Goal: Task Accomplishment & Management: Manage account settings

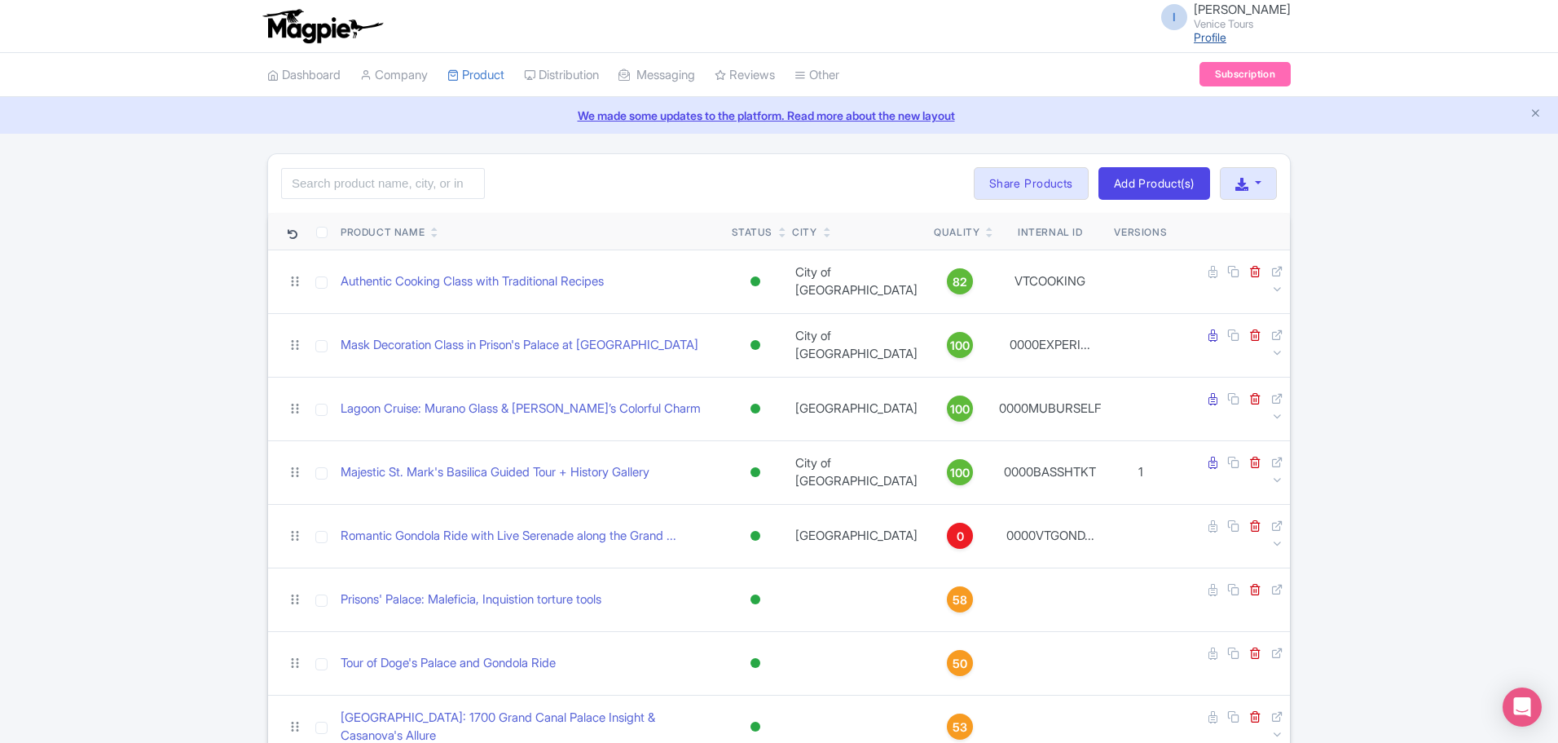
click at [1222, 32] on link "Profile" at bounding box center [1210, 37] width 33 height 14
click at [312, 71] on link "Dashboard" at bounding box center [303, 75] width 73 height 45
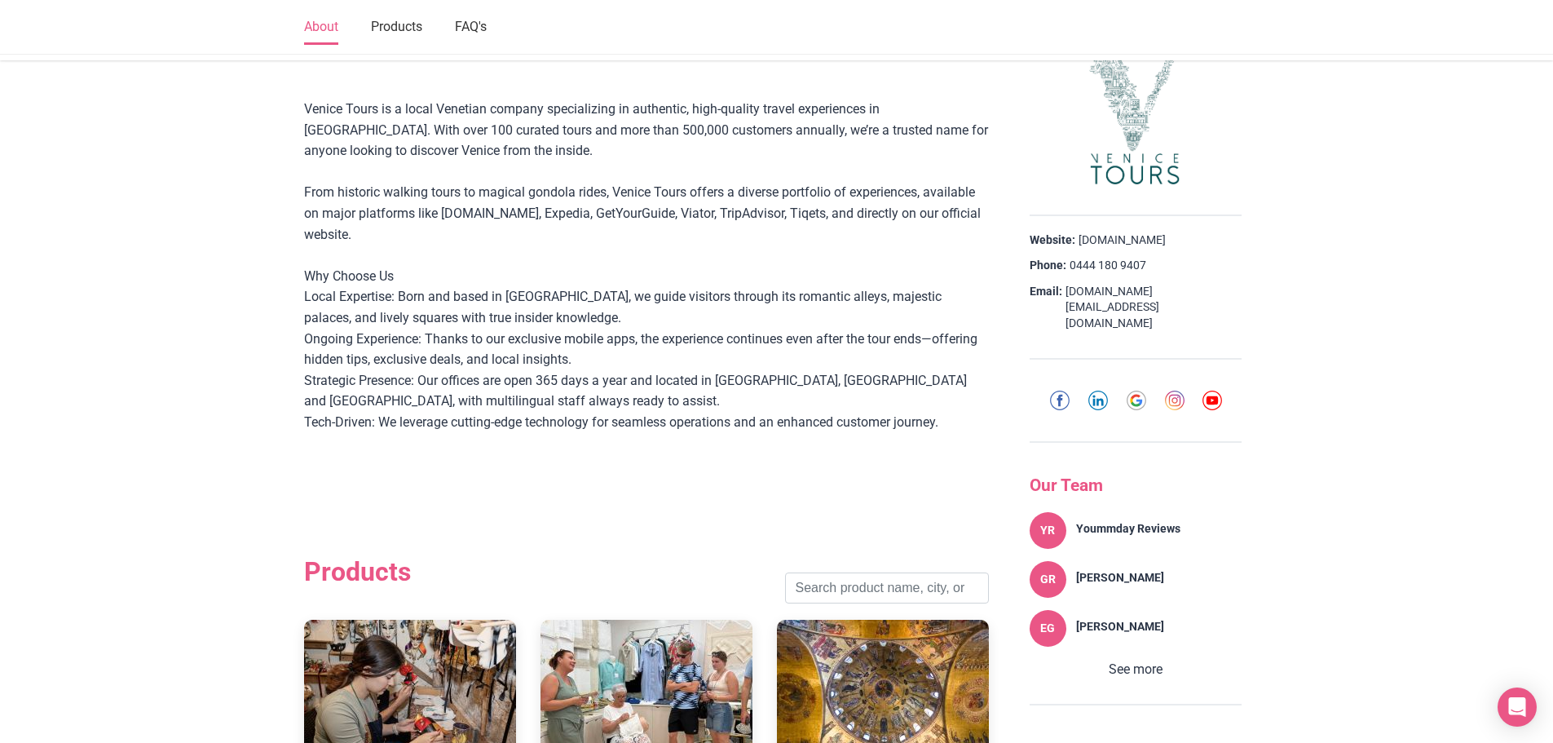
scroll to position [285, 0]
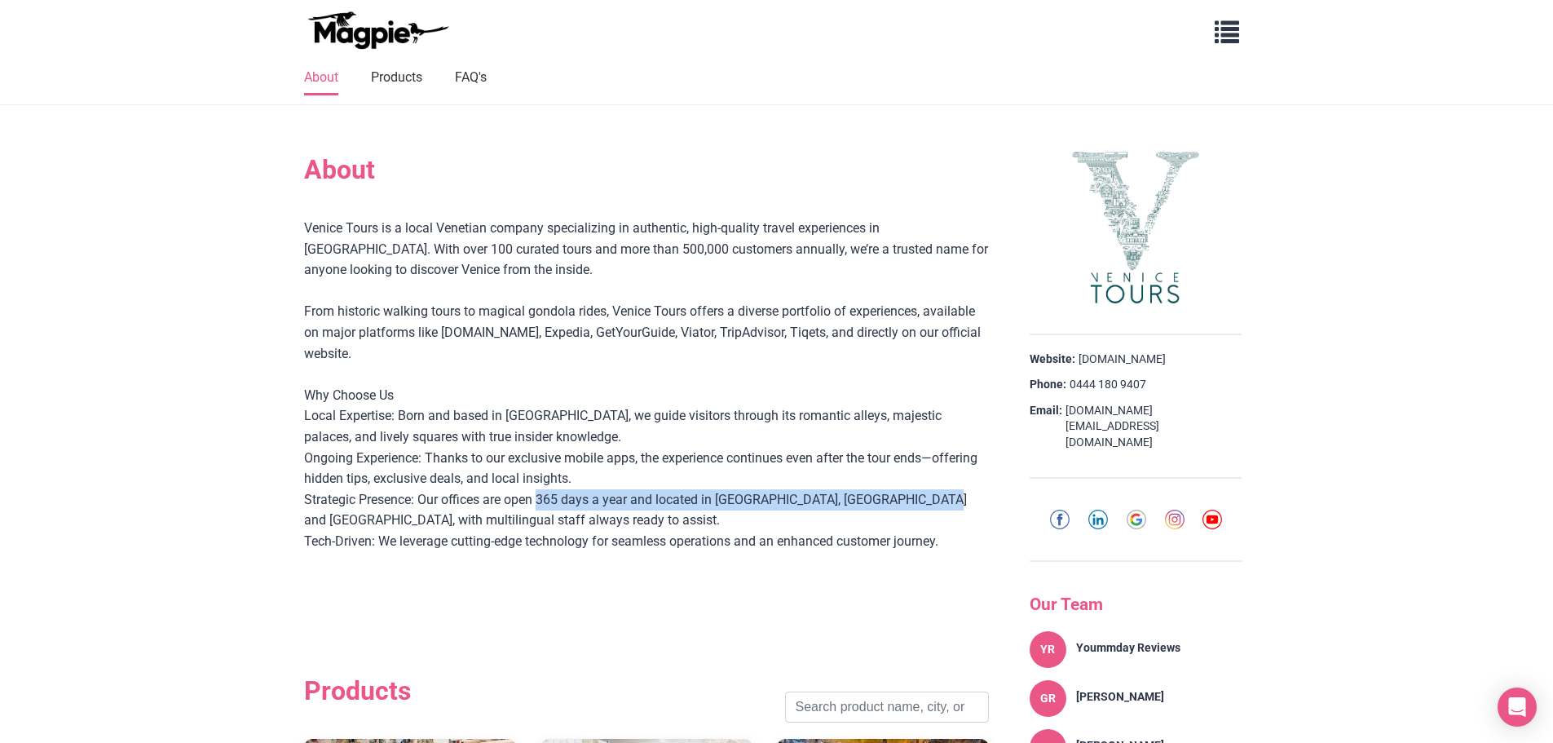
drag, startPoint x: 550, startPoint y: 500, endPoint x: 914, endPoint y: 505, distance: 364.3
click at [914, 505] on div "Venice Tours is a local Venetian company specializing in authentic, high-qualit…" at bounding box center [646, 406] width 685 height 376
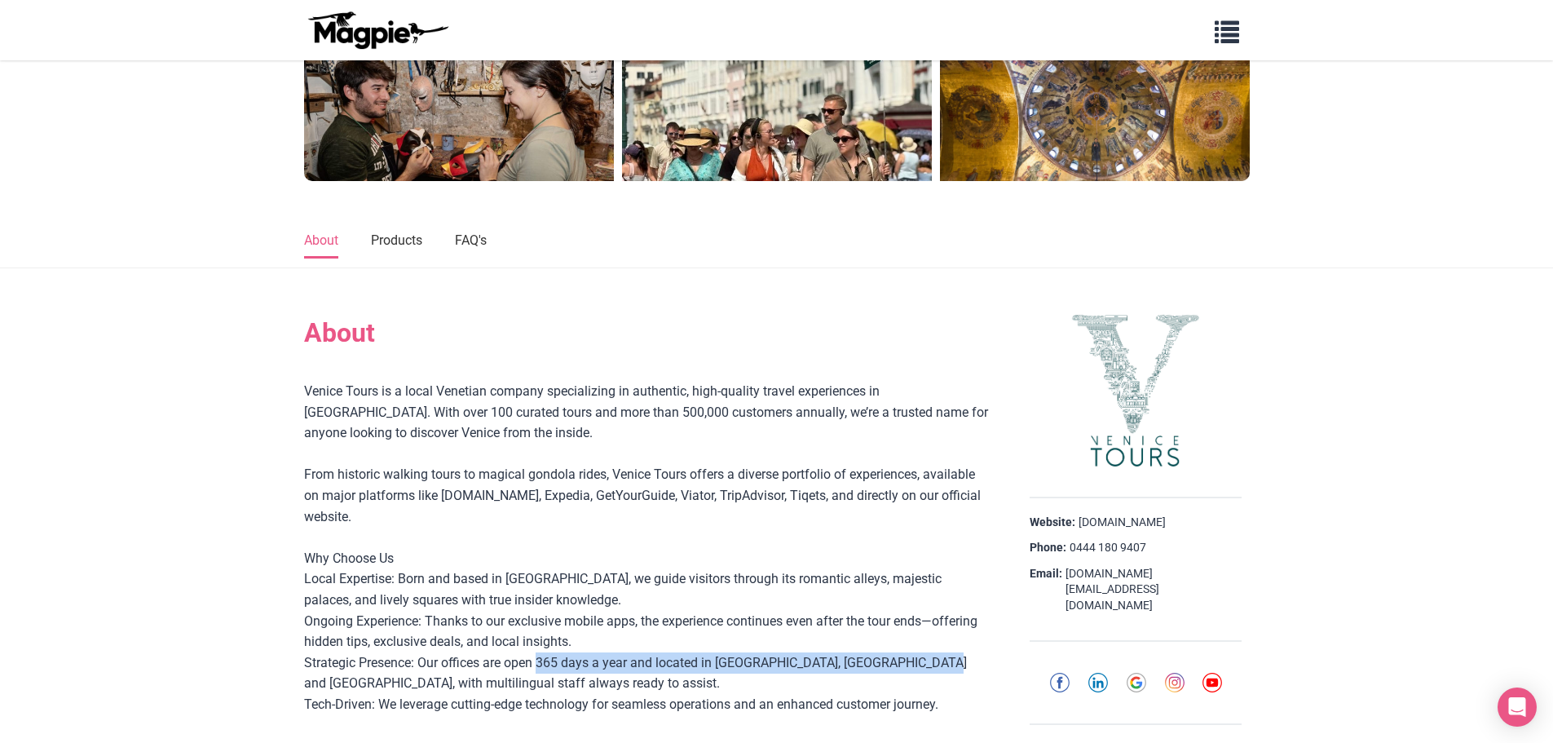
scroll to position [0, 0]
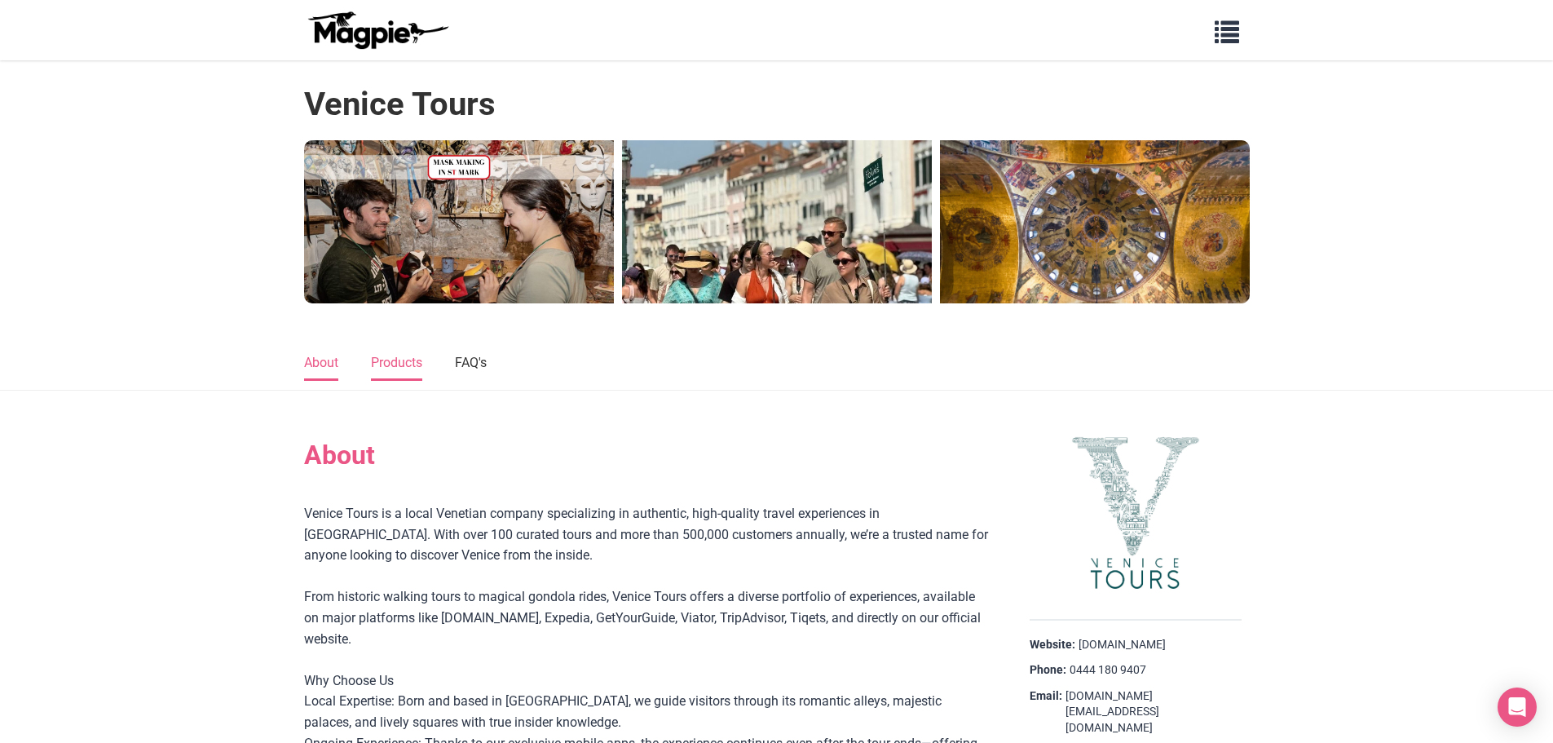
click at [403, 357] on link "Products" at bounding box center [396, 363] width 51 height 34
click at [1238, 35] on span "button" at bounding box center [1226, 28] width 24 height 24
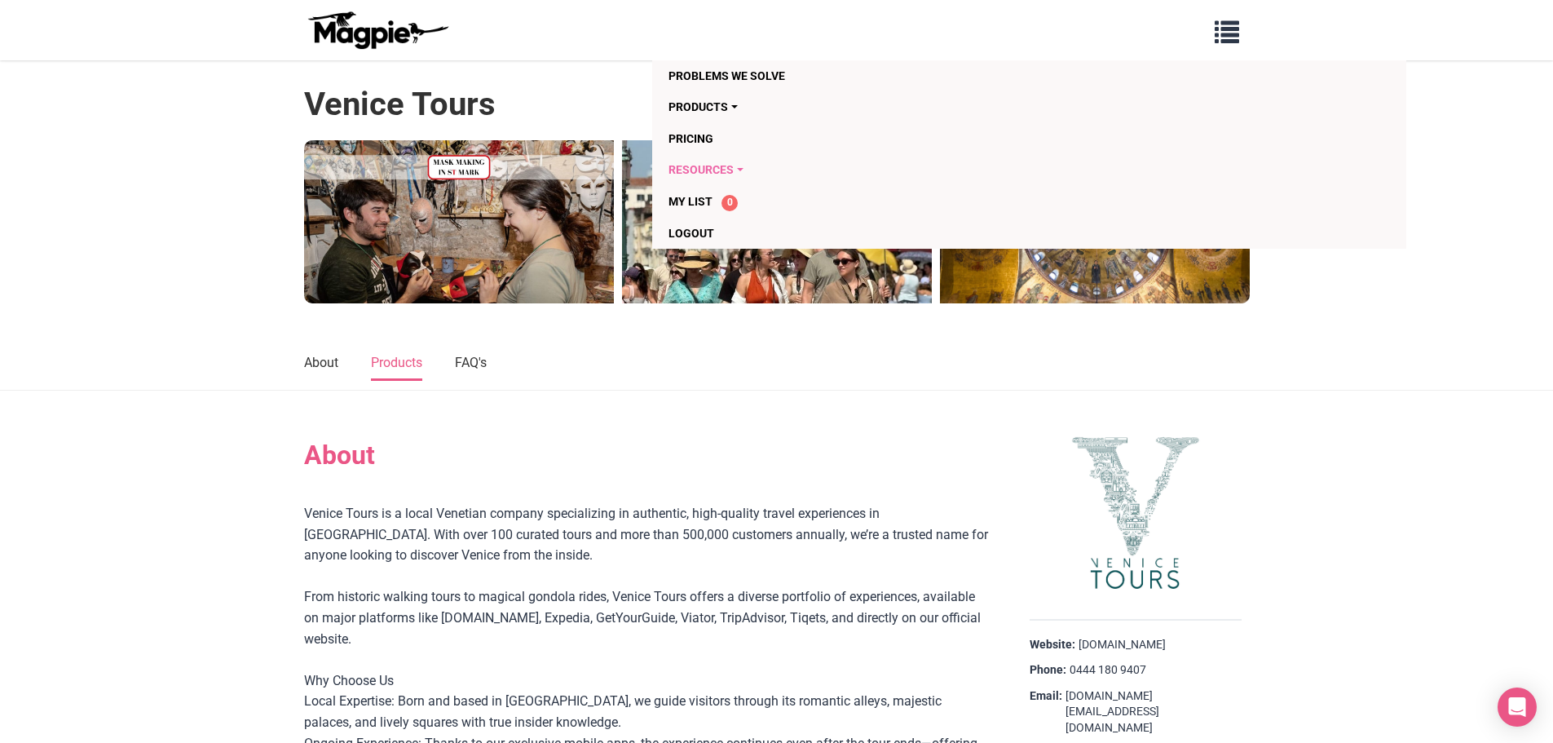
click at [704, 168] on link "Resources" at bounding box center [935, 169] width 534 height 31
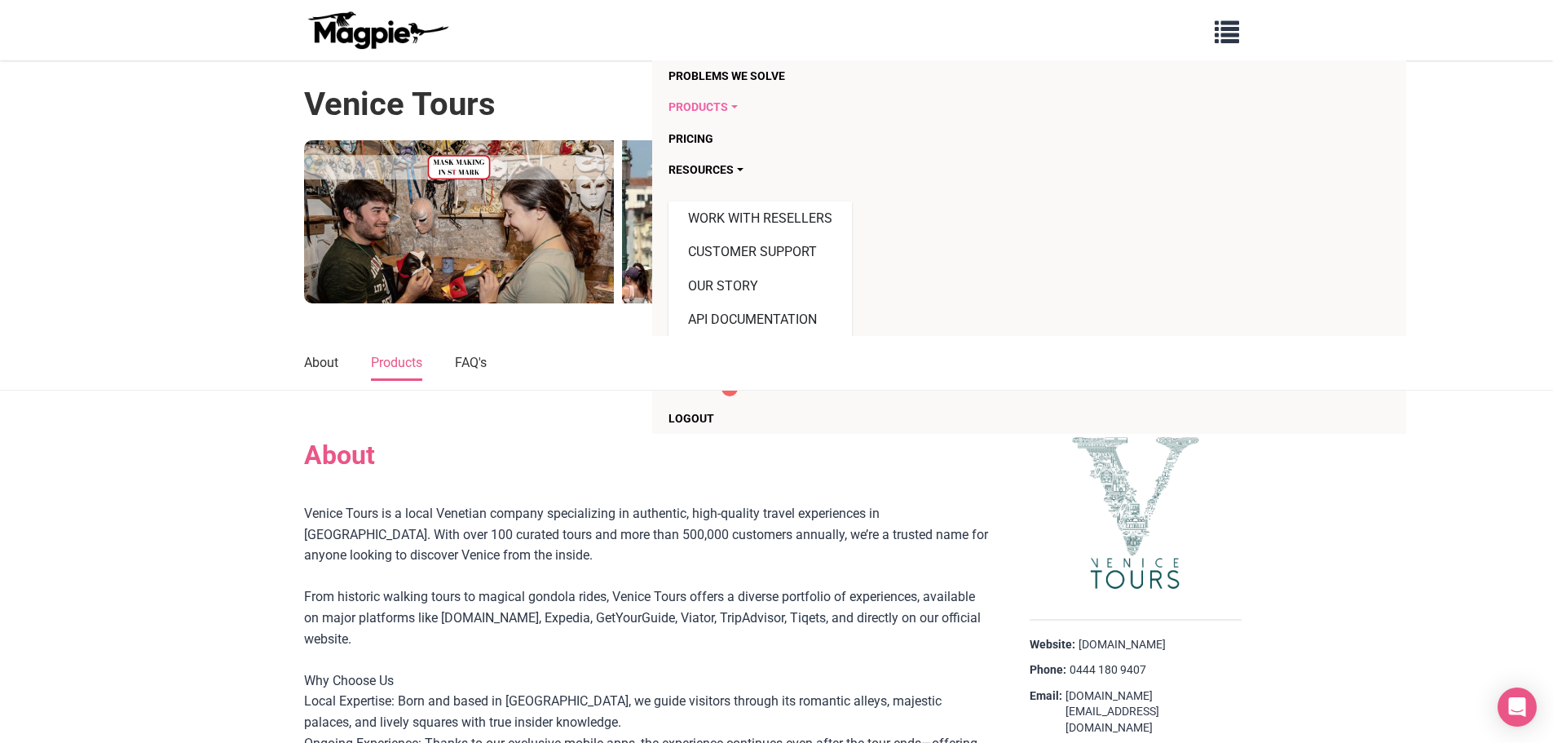
click at [714, 104] on link "Products" at bounding box center [935, 106] width 534 height 31
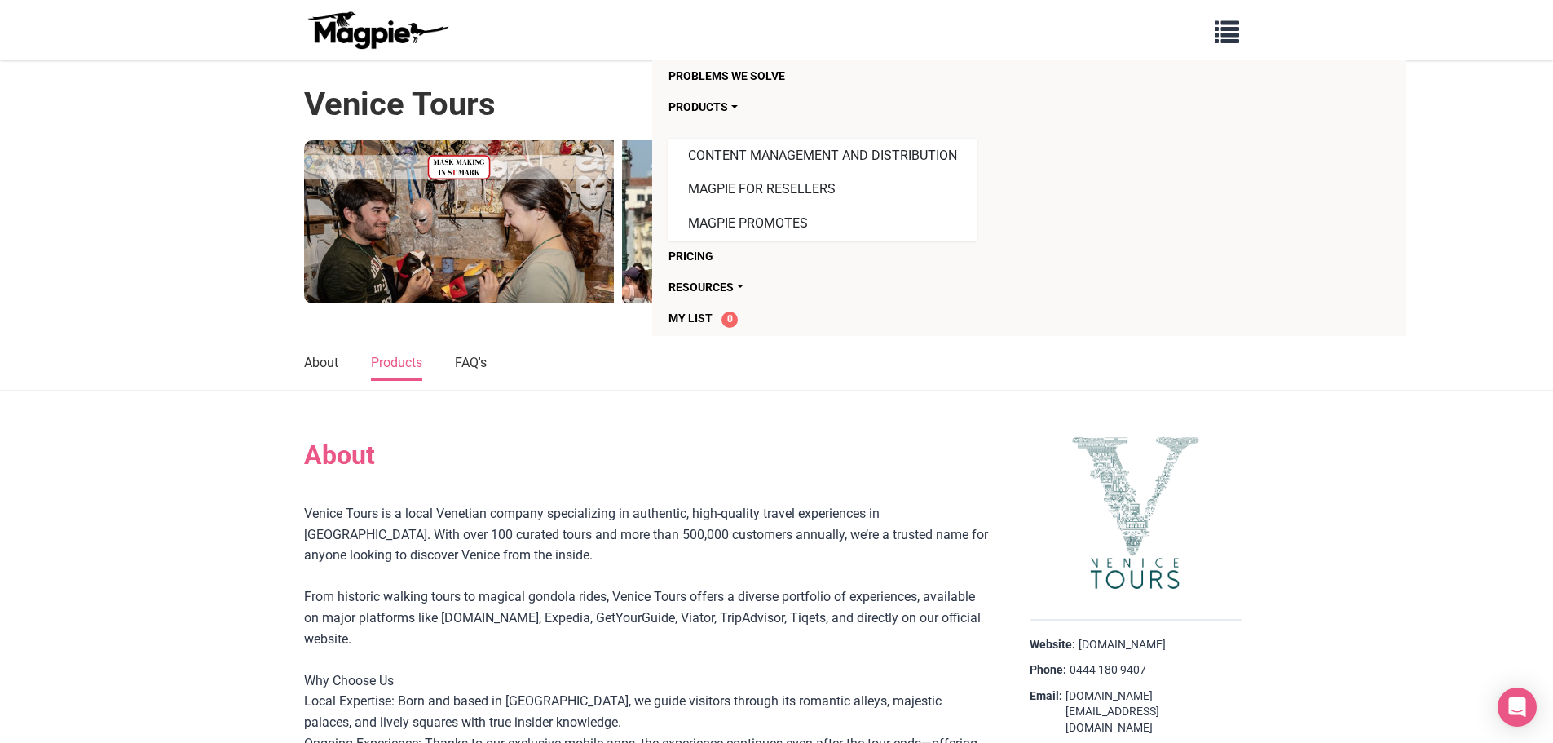
click at [839, 370] on ul "About Products FAQ's" at bounding box center [776, 362] width 945 height 21
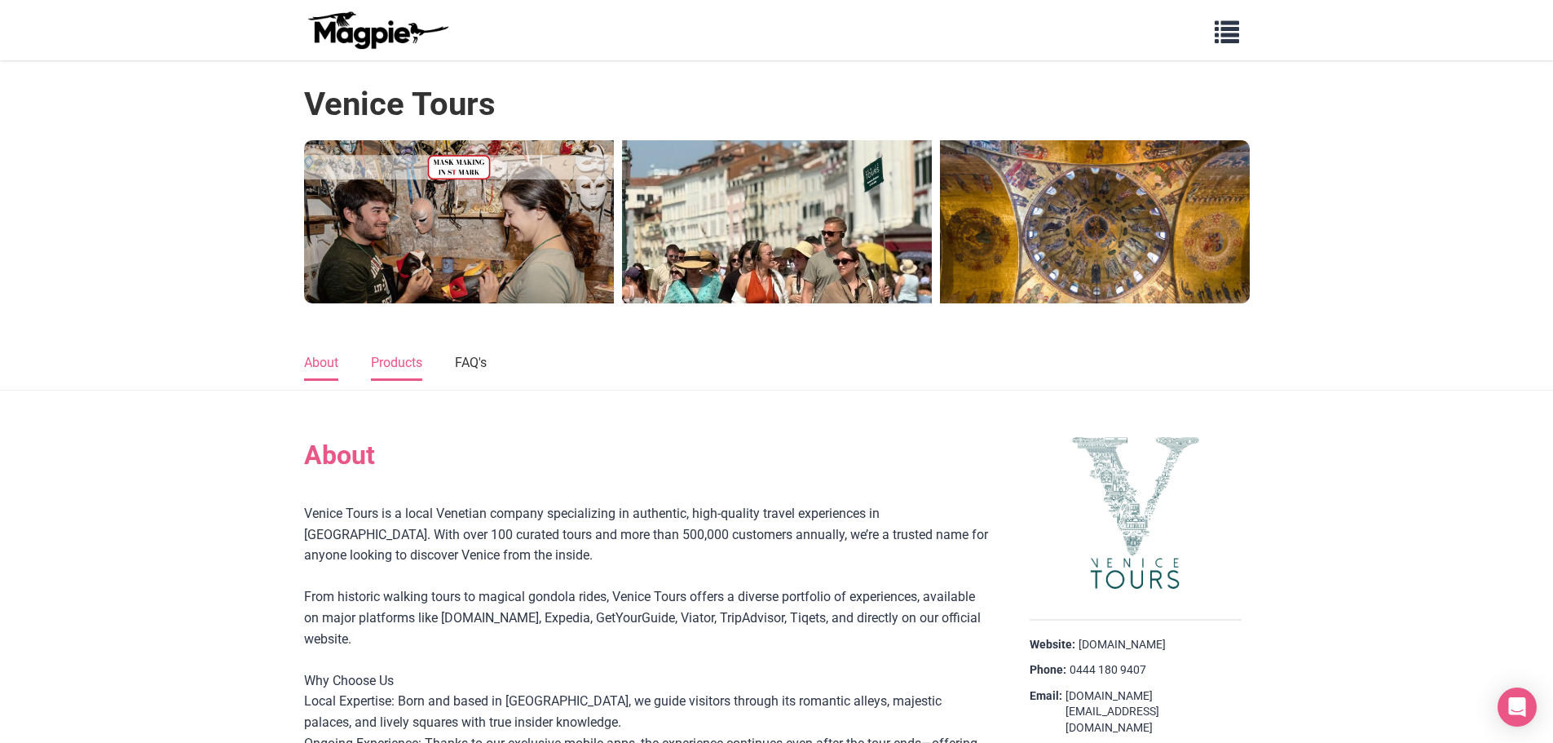
click at [337, 365] on link "About" at bounding box center [321, 363] width 34 height 34
click at [401, 359] on link "Products" at bounding box center [396, 363] width 51 height 34
click at [1239, 24] on button "button" at bounding box center [1227, 29] width 46 height 37
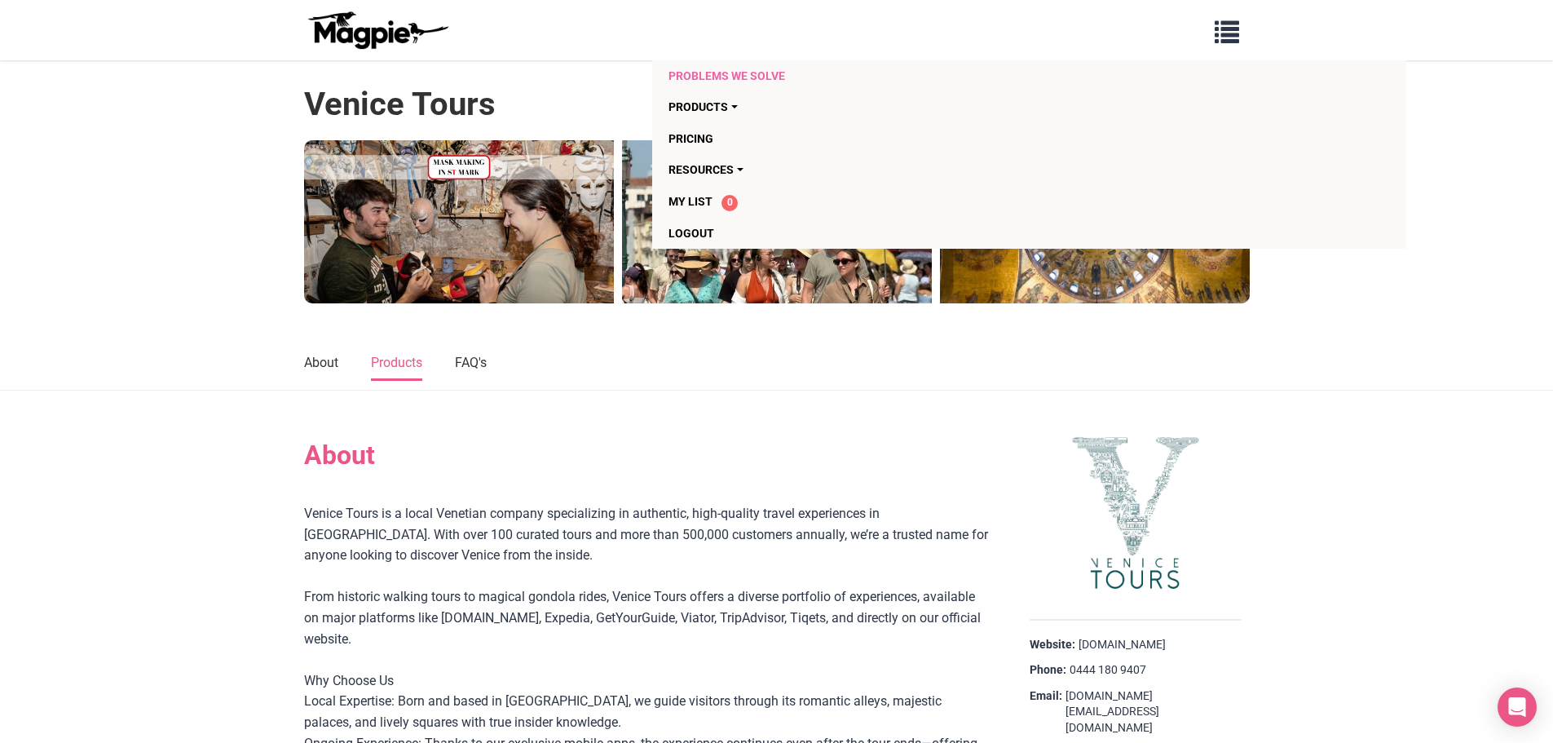
click at [733, 75] on link "Problems we solve" at bounding box center [935, 75] width 534 height 31
click at [701, 163] on link "Resources" at bounding box center [935, 169] width 534 height 31
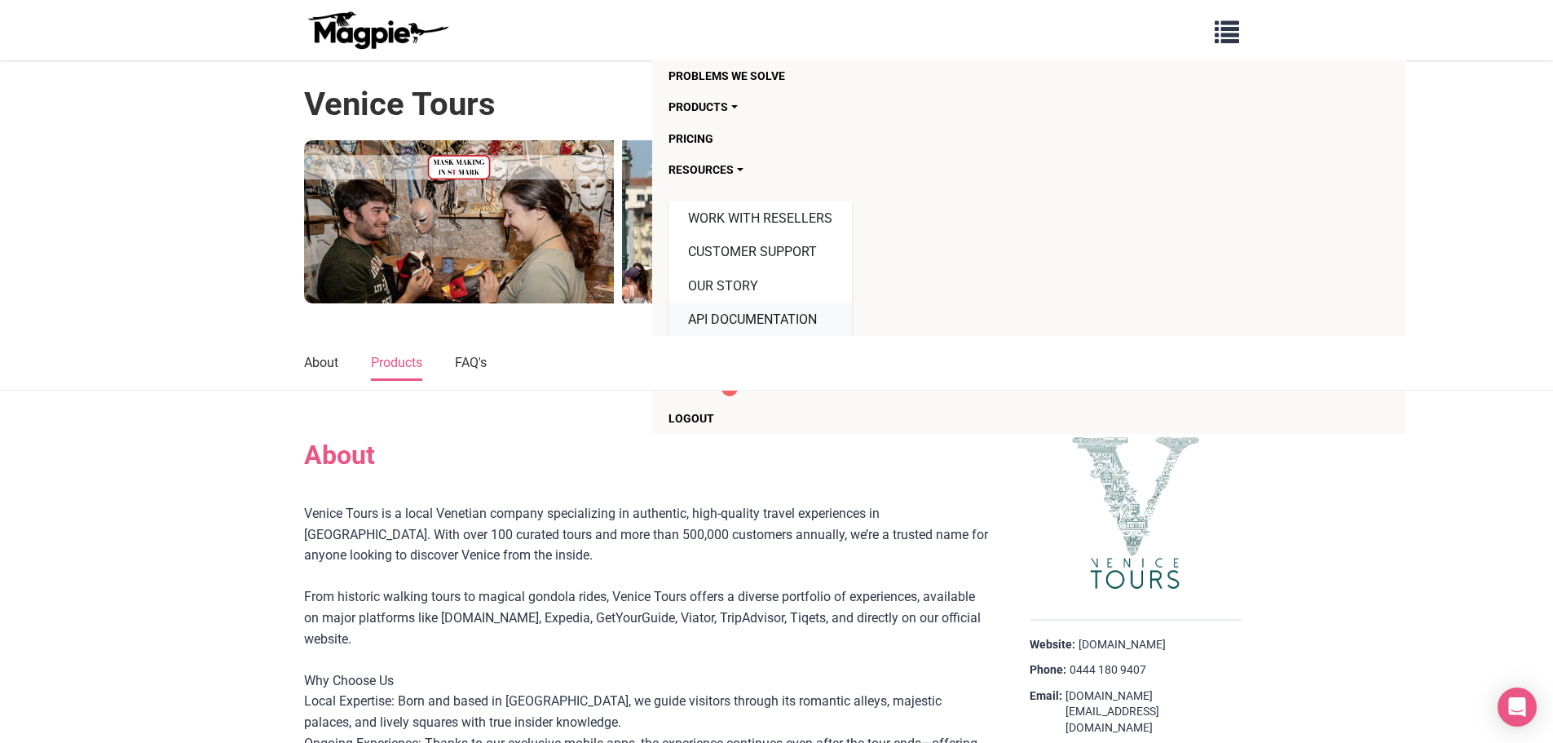
click at [787, 315] on link "API Documentation" at bounding box center [759, 319] width 183 height 34
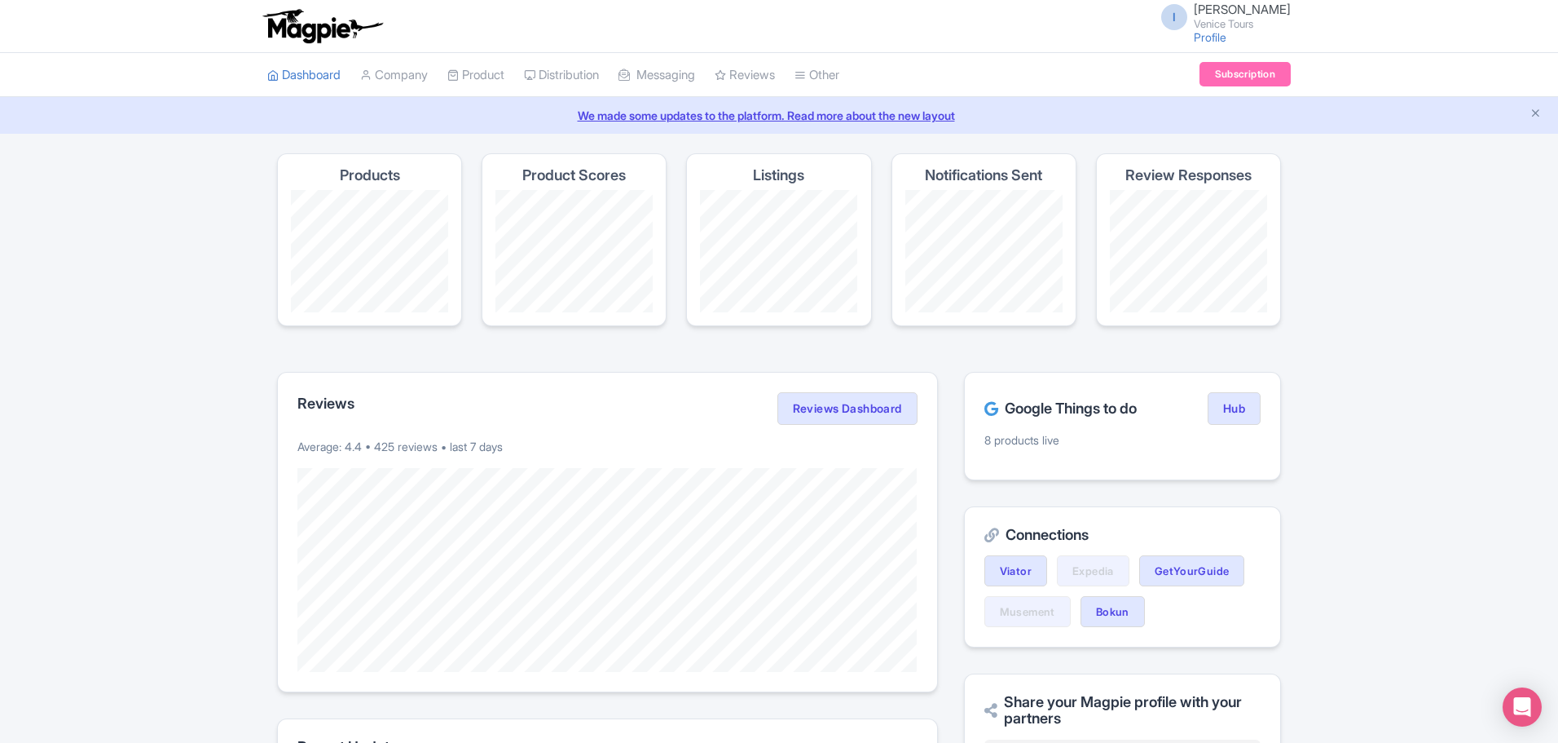
click at [450, 121] on link "We made some updates to the platform. Read more about the new layout" at bounding box center [779, 115] width 1539 height 17
click at [372, 67] on link "Company" at bounding box center [394, 75] width 68 height 45
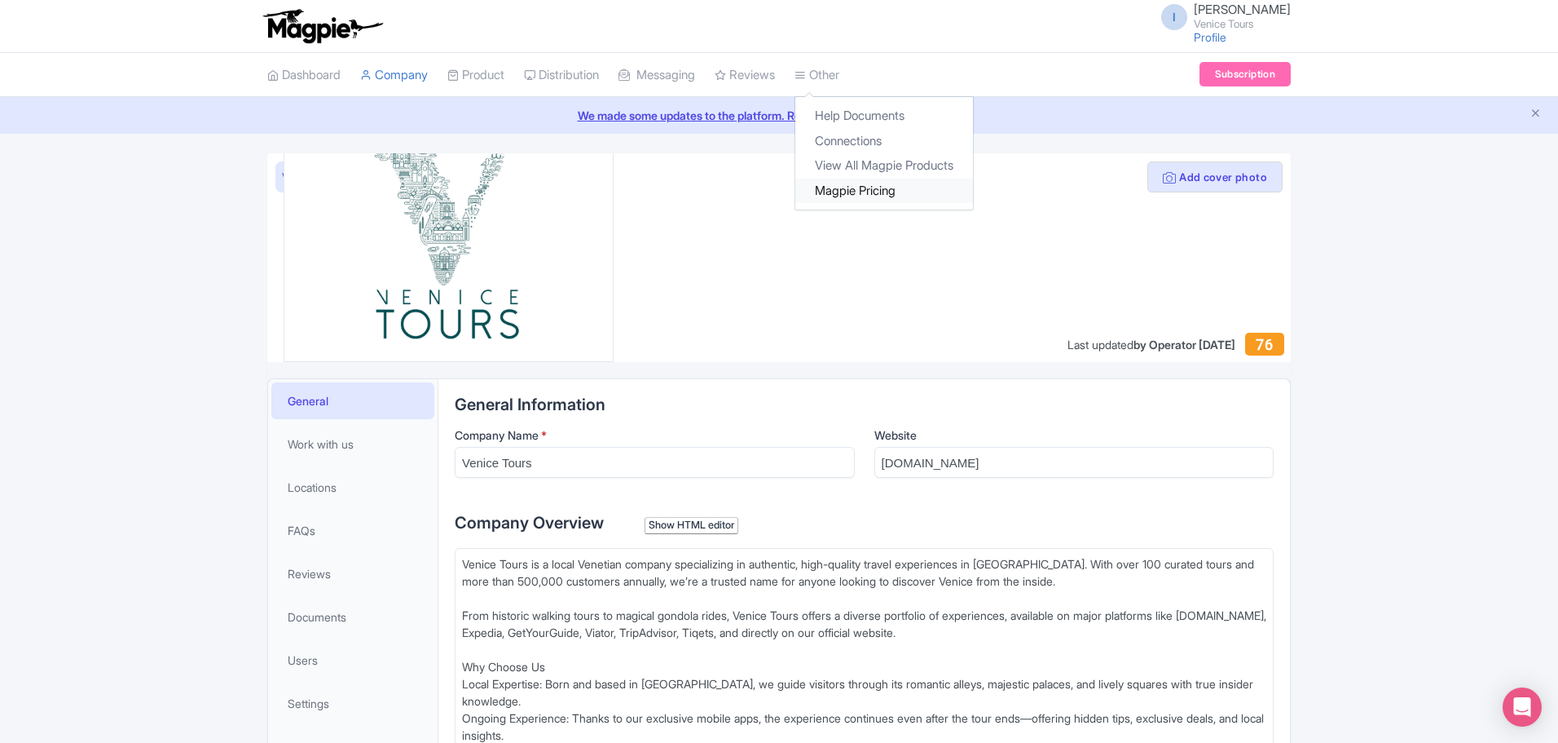
click at [897, 192] on link "Magpie Pricing" at bounding box center [884, 190] width 178 height 25
click at [1258, 14] on span "[PERSON_NAME]" at bounding box center [1242, 9] width 97 height 15
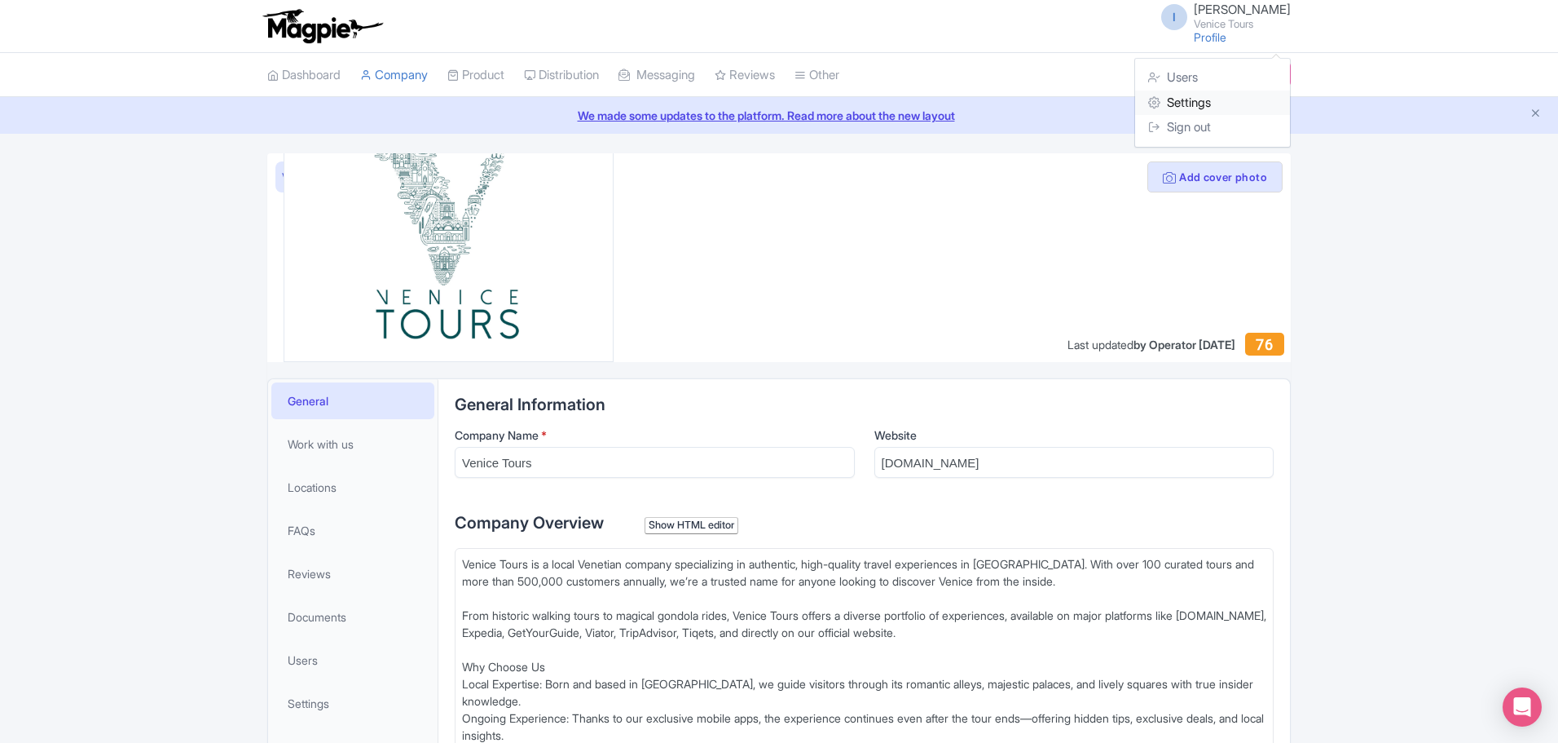
click at [1197, 102] on link "Settings" at bounding box center [1212, 102] width 155 height 25
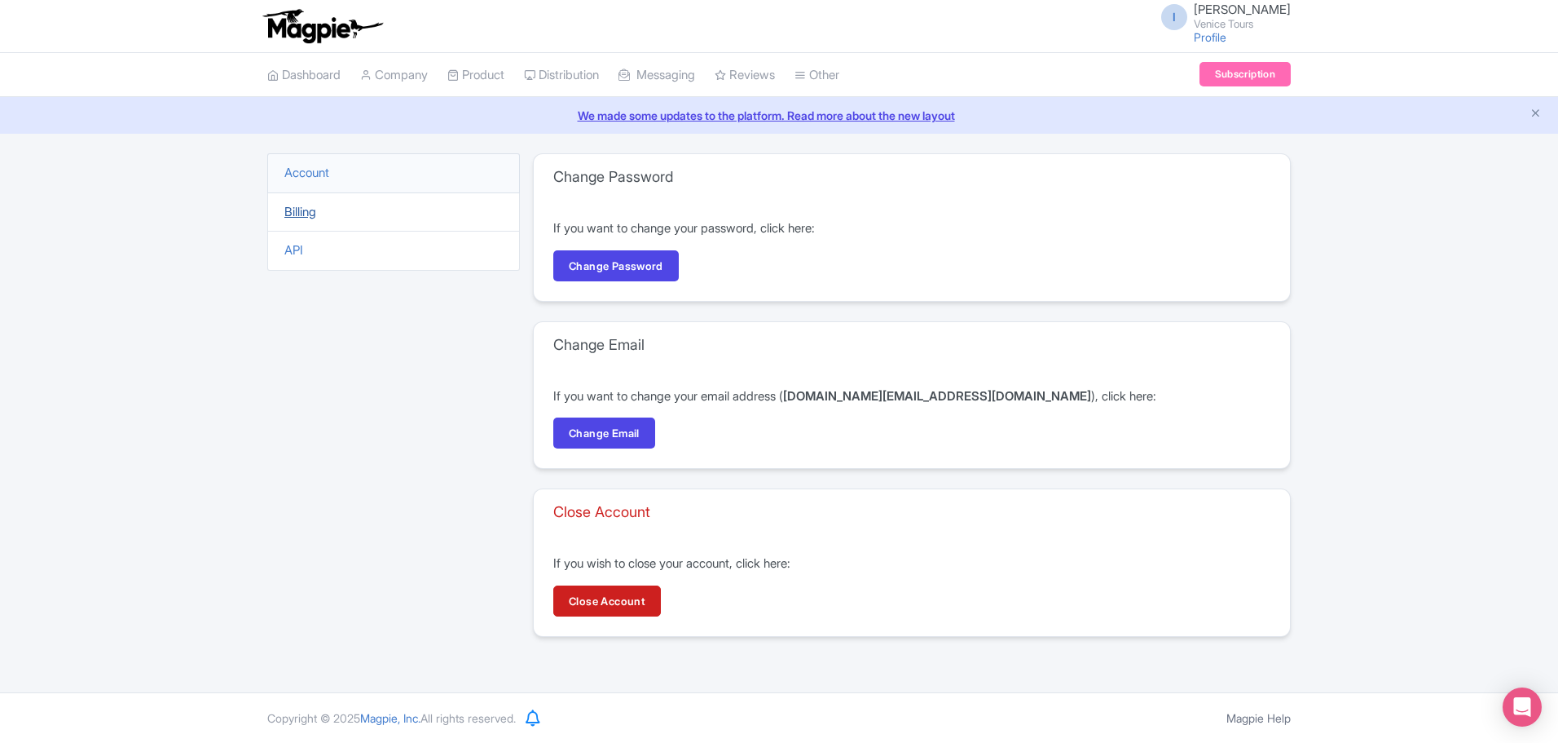
click at [302, 214] on link "Billing" at bounding box center [300, 211] width 32 height 15
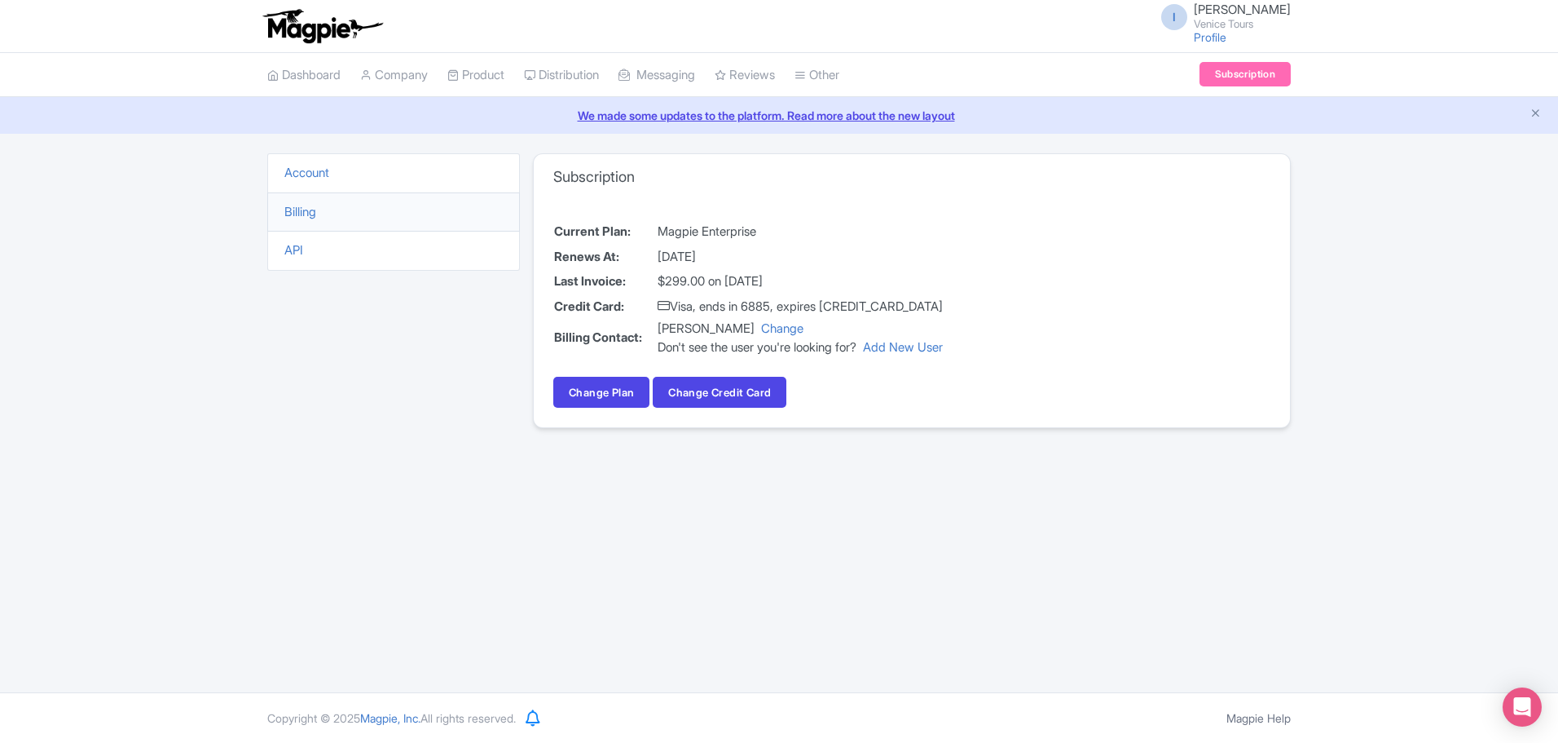
drag, startPoint x: 731, startPoint y: 277, endPoint x: 844, endPoint y: 277, distance: 113.3
click at [844, 277] on td "$299.00 on August 04, 2025" at bounding box center [800, 281] width 287 height 25
click at [839, 272] on td "$299.00 on August 04, 2025" at bounding box center [800, 281] width 287 height 25
click at [750, 289] on td "$299.00 on August 04, 2025" at bounding box center [800, 281] width 287 height 25
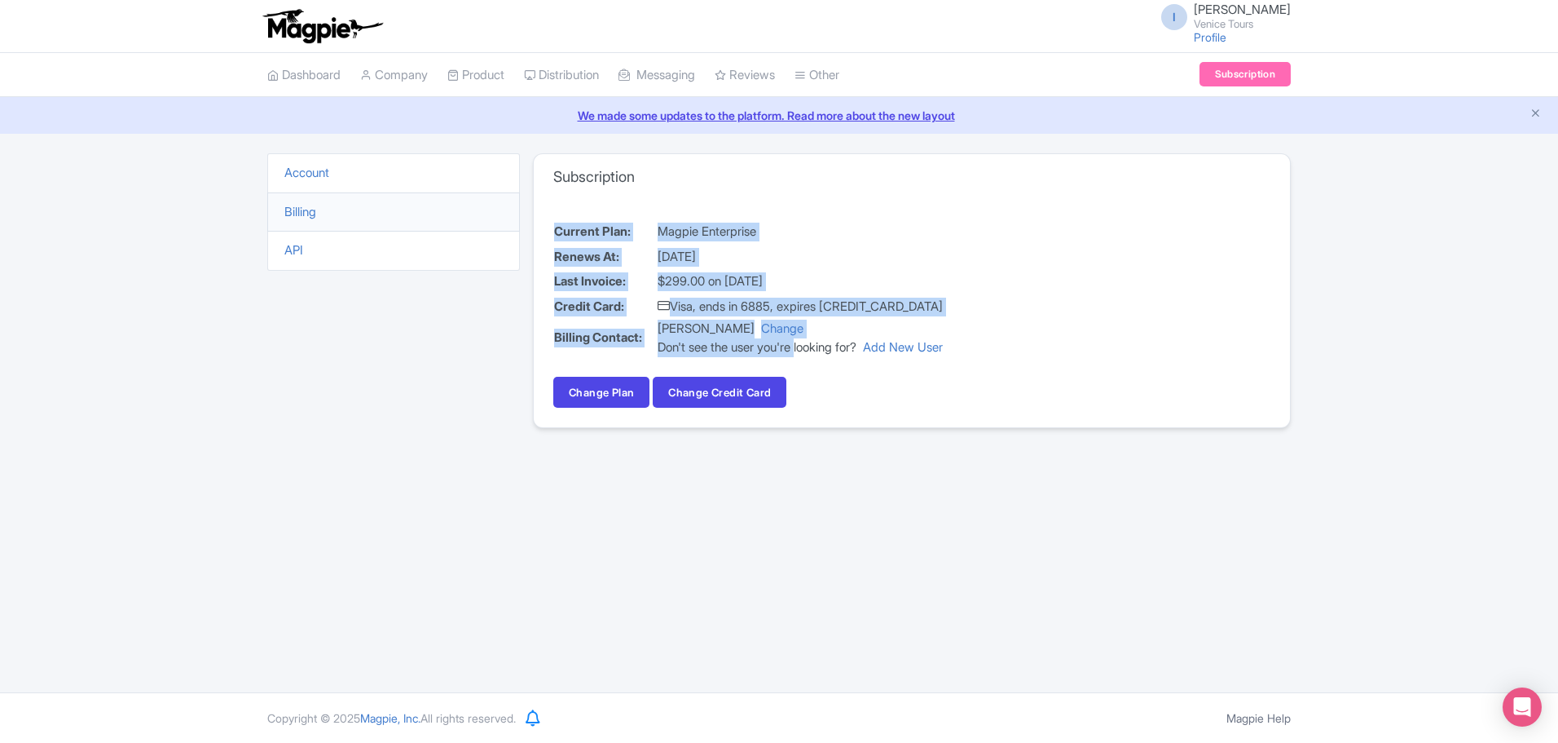
drag, startPoint x: 802, startPoint y: 346, endPoint x: 1011, endPoint y: 348, distance: 209.5
click at [1011, 348] on div "Current Plan: Magpie Enterprise Renews At: September 04, 2025 Last Invoice: $29…" at bounding box center [912, 313] width 756 height 227
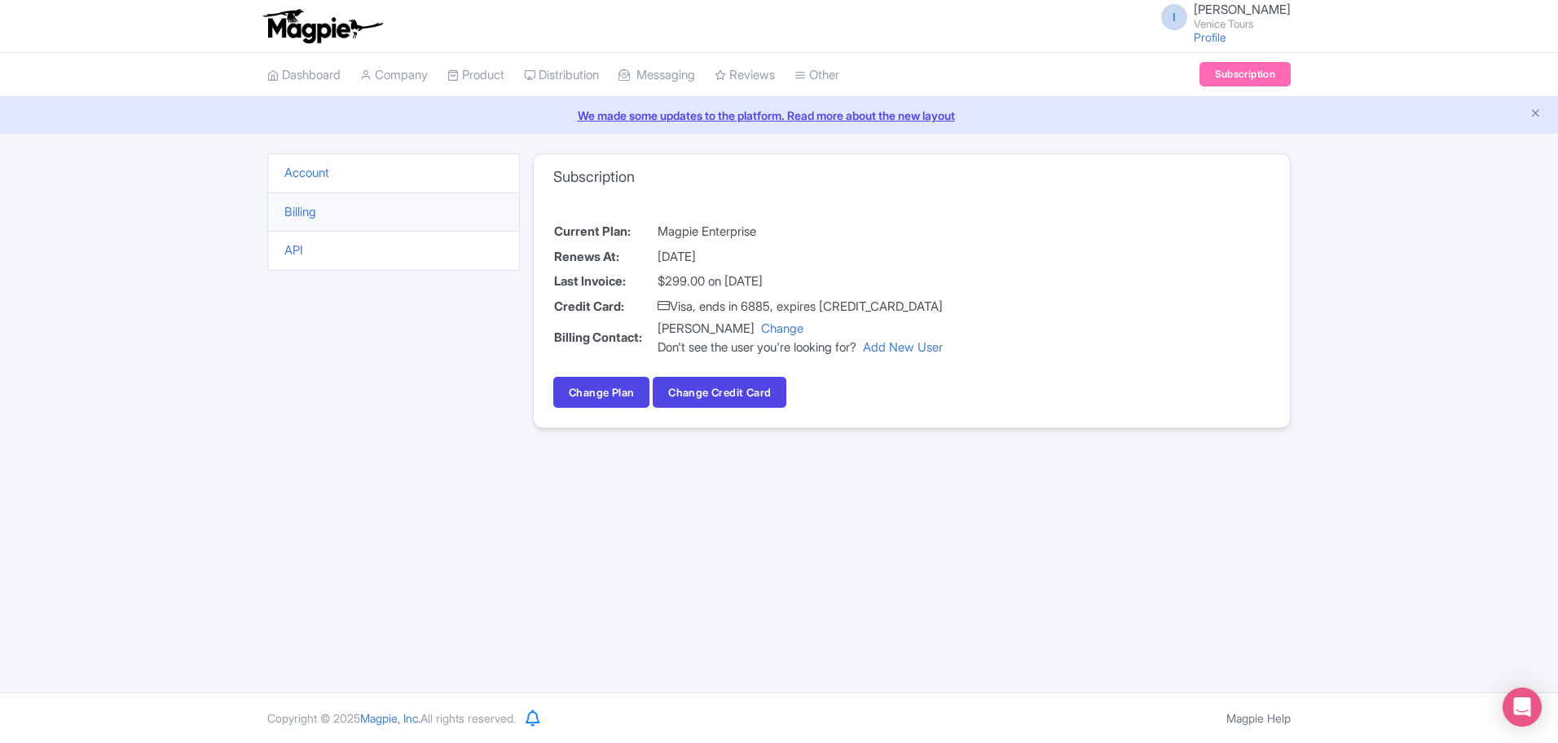
click at [958, 384] on div "Change Plan Change Credit Card" at bounding box center [911, 392] width 717 height 31
click at [300, 174] on link "Account" at bounding box center [306, 172] width 45 height 15
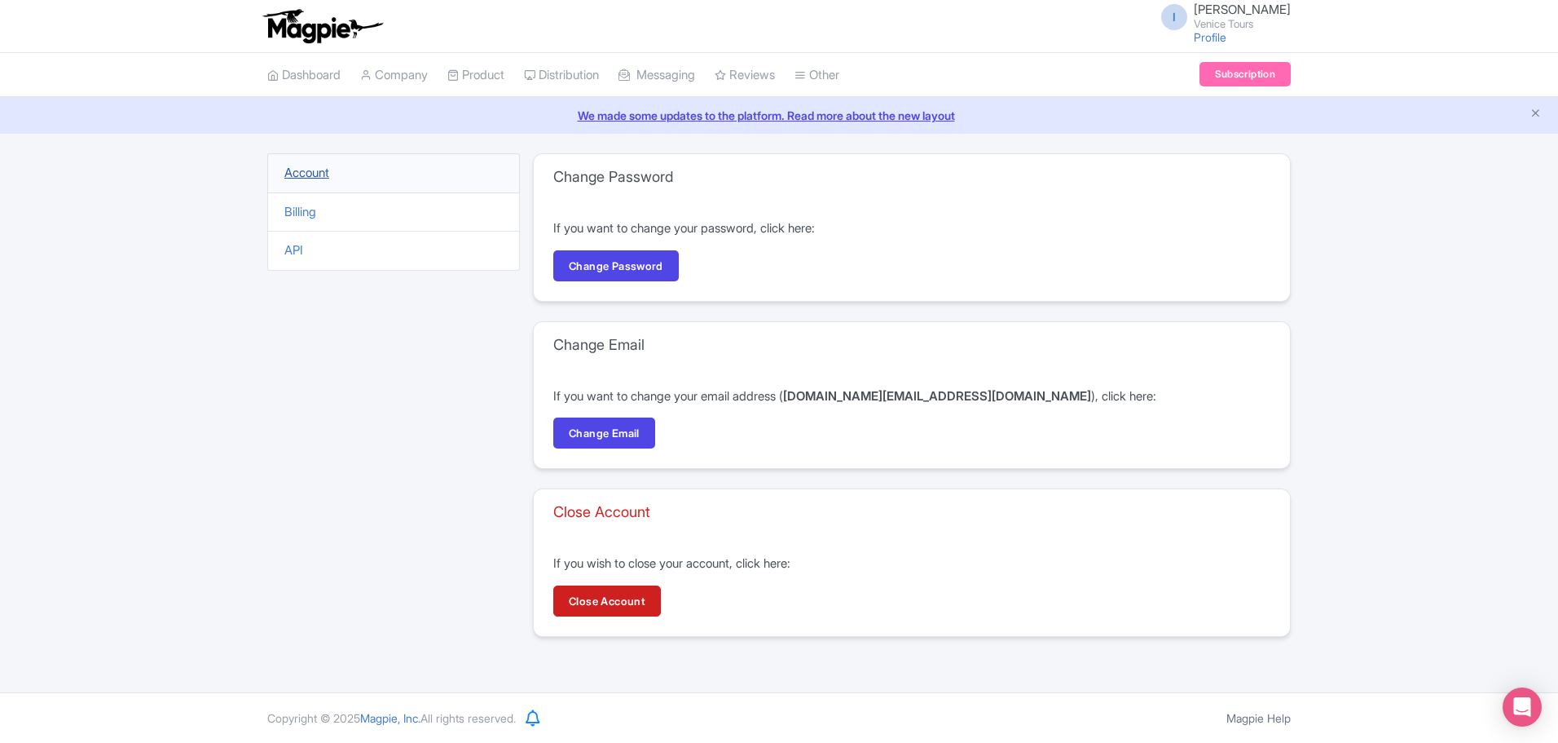
click at [310, 169] on link "Account" at bounding box center [306, 172] width 45 height 15
click at [289, 209] on link "Billing" at bounding box center [300, 211] width 32 height 15
